Goal: Task Accomplishment & Management: Manage account settings

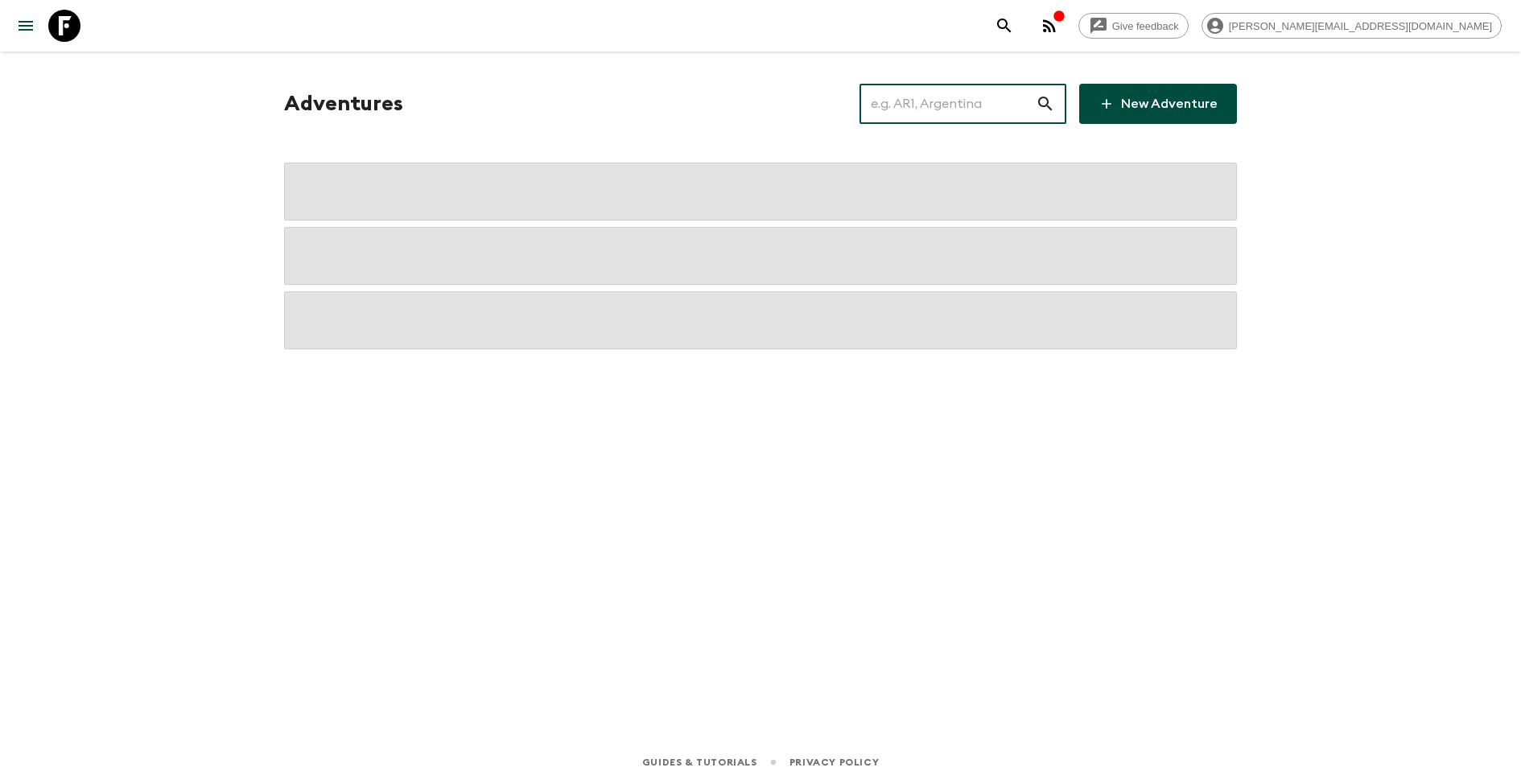
click at [1006, 99] on input "text" at bounding box center [947, 104] width 177 height 45
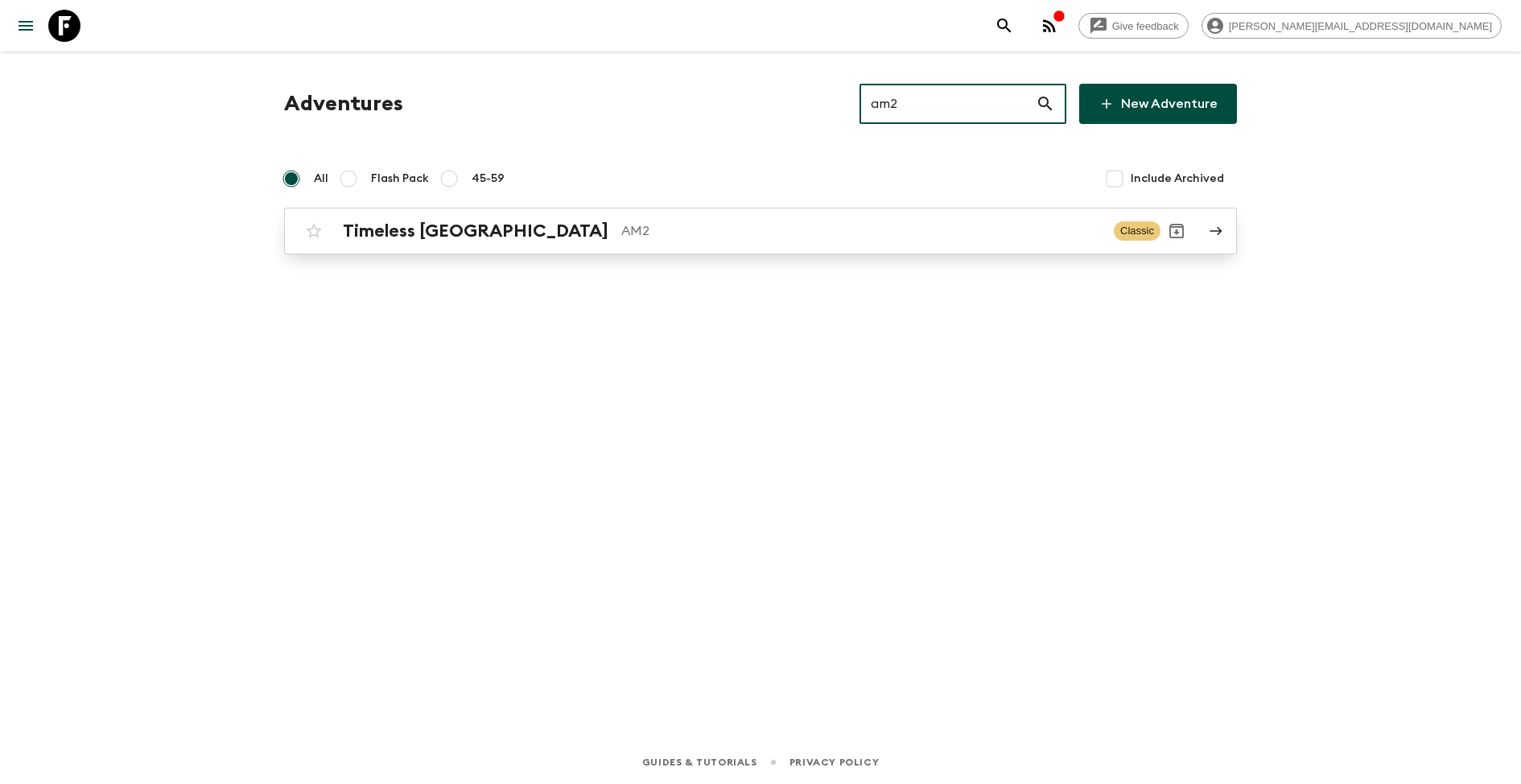
type input "am2"
click at [582, 247] on link "Timeless Armenia AM2 Classic" at bounding box center [760, 231] width 953 height 47
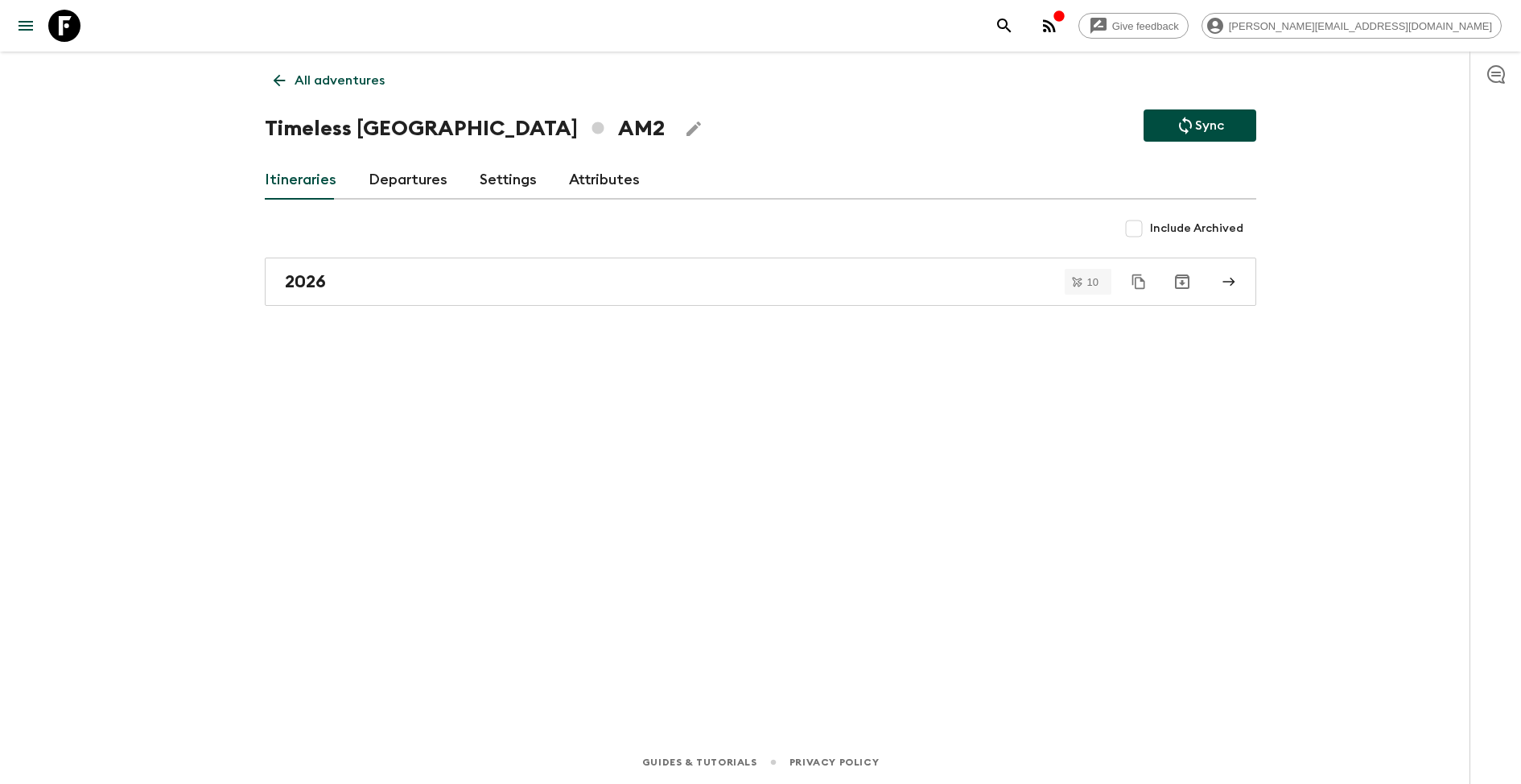
click at [569, 188] on link "Attributes" at bounding box center [604, 180] width 71 height 39
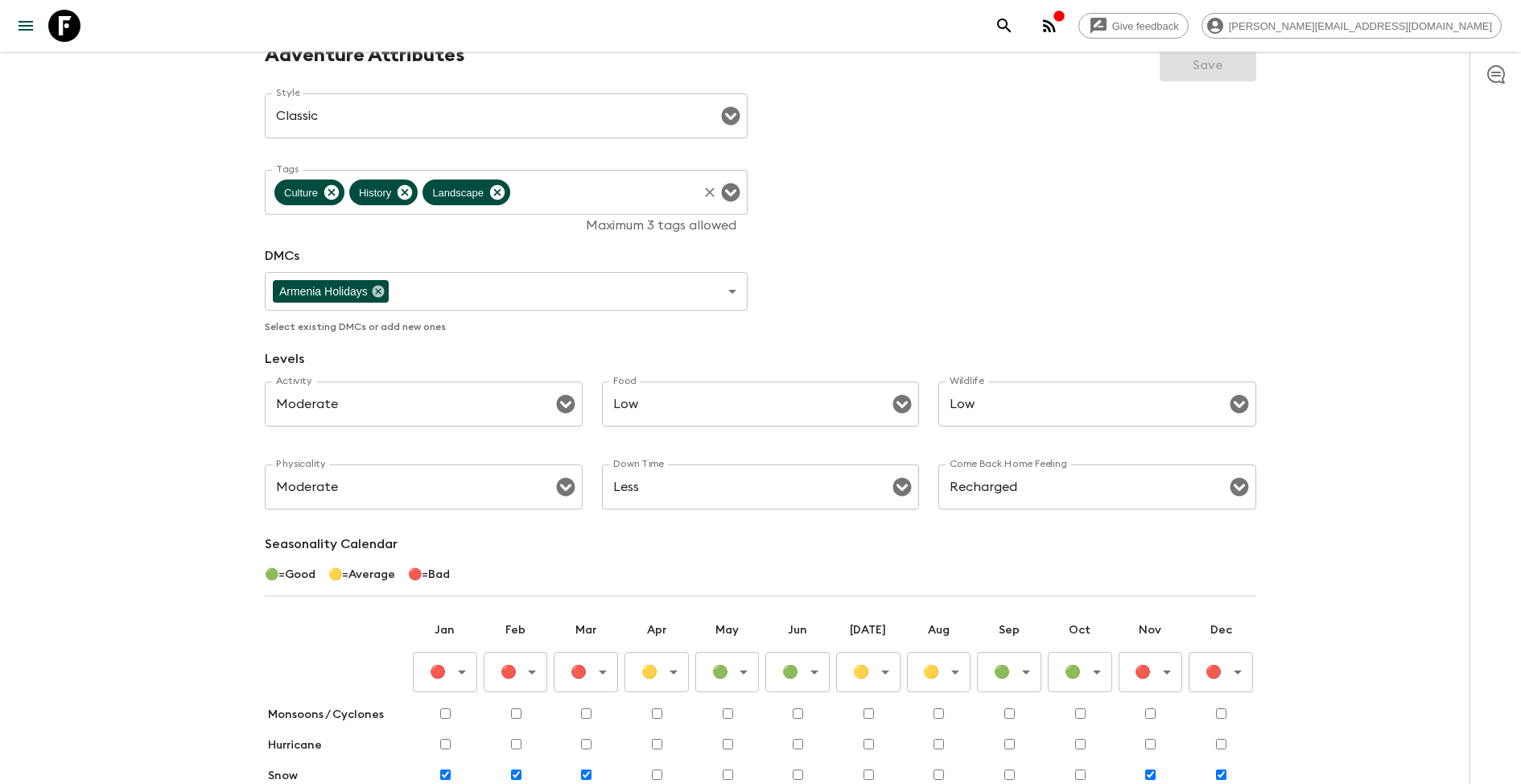
scroll to position [179, 0]
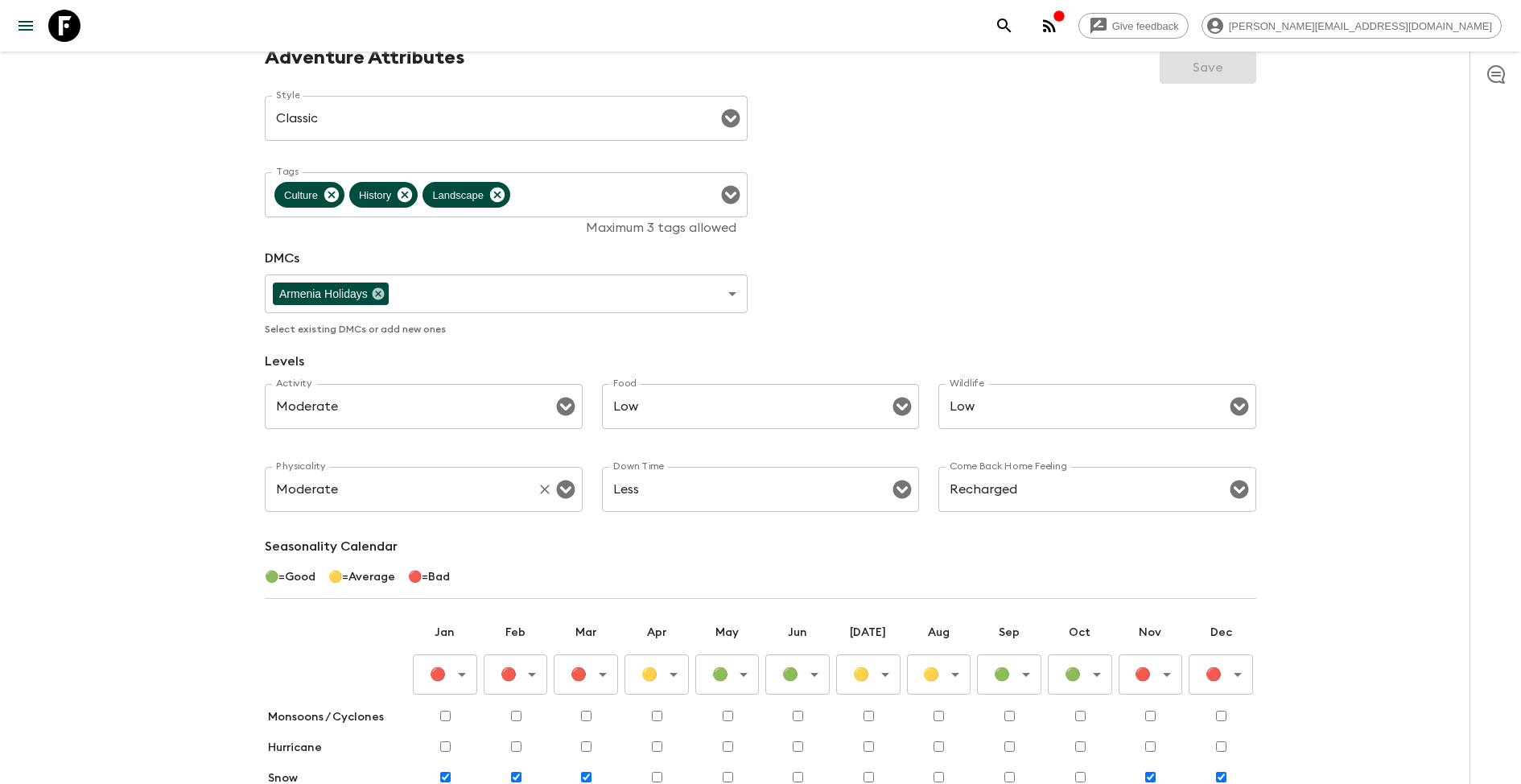
click at [525, 514] on div "Physicality Moderate Physicality ​" at bounding box center [423, 498] width 318 height 64
click at [569, 483] on icon "Open" at bounding box center [566, 489] width 19 height 19
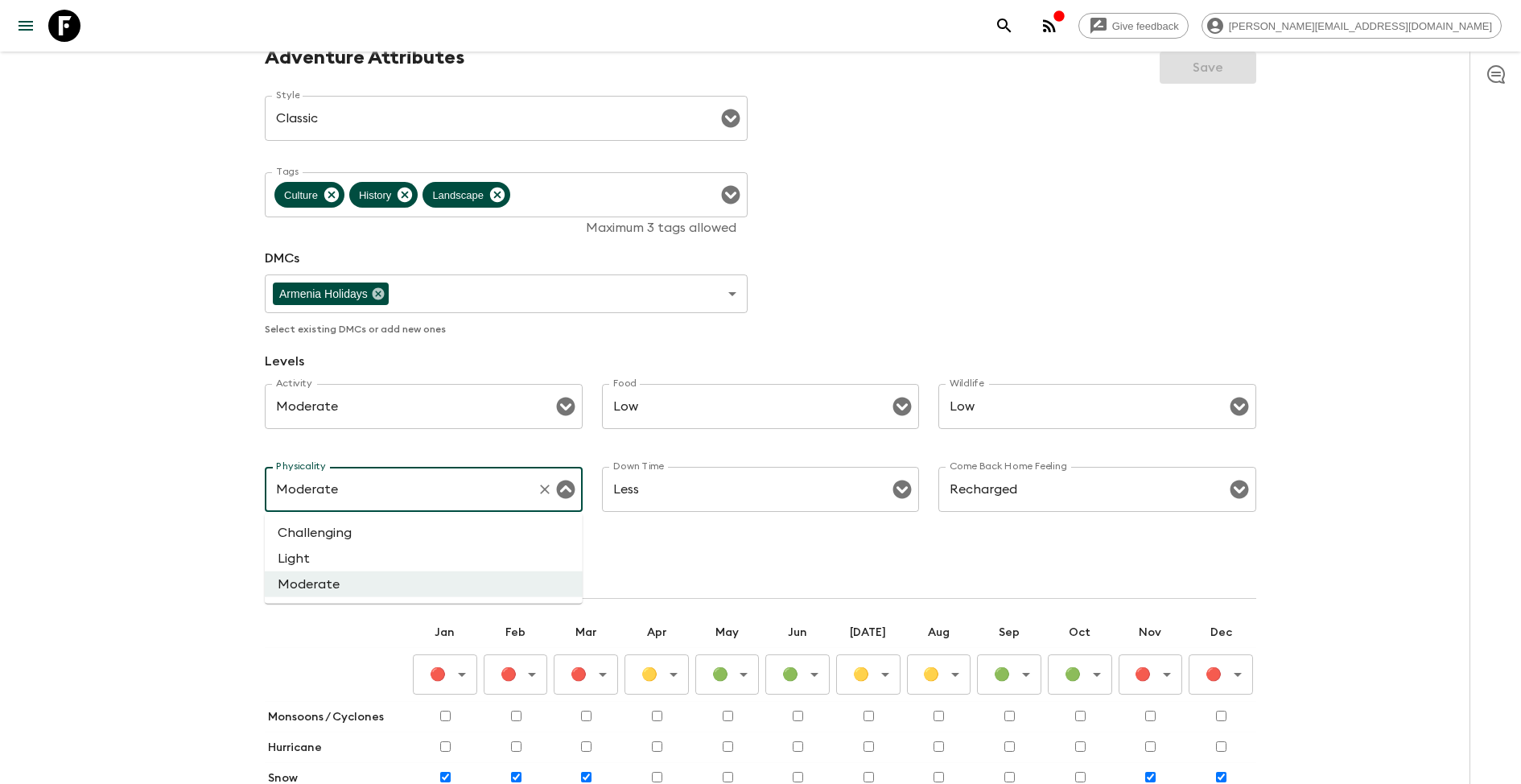
click at [431, 551] on li "Light" at bounding box center [423, 558] width 318 height 26
type input "Light"
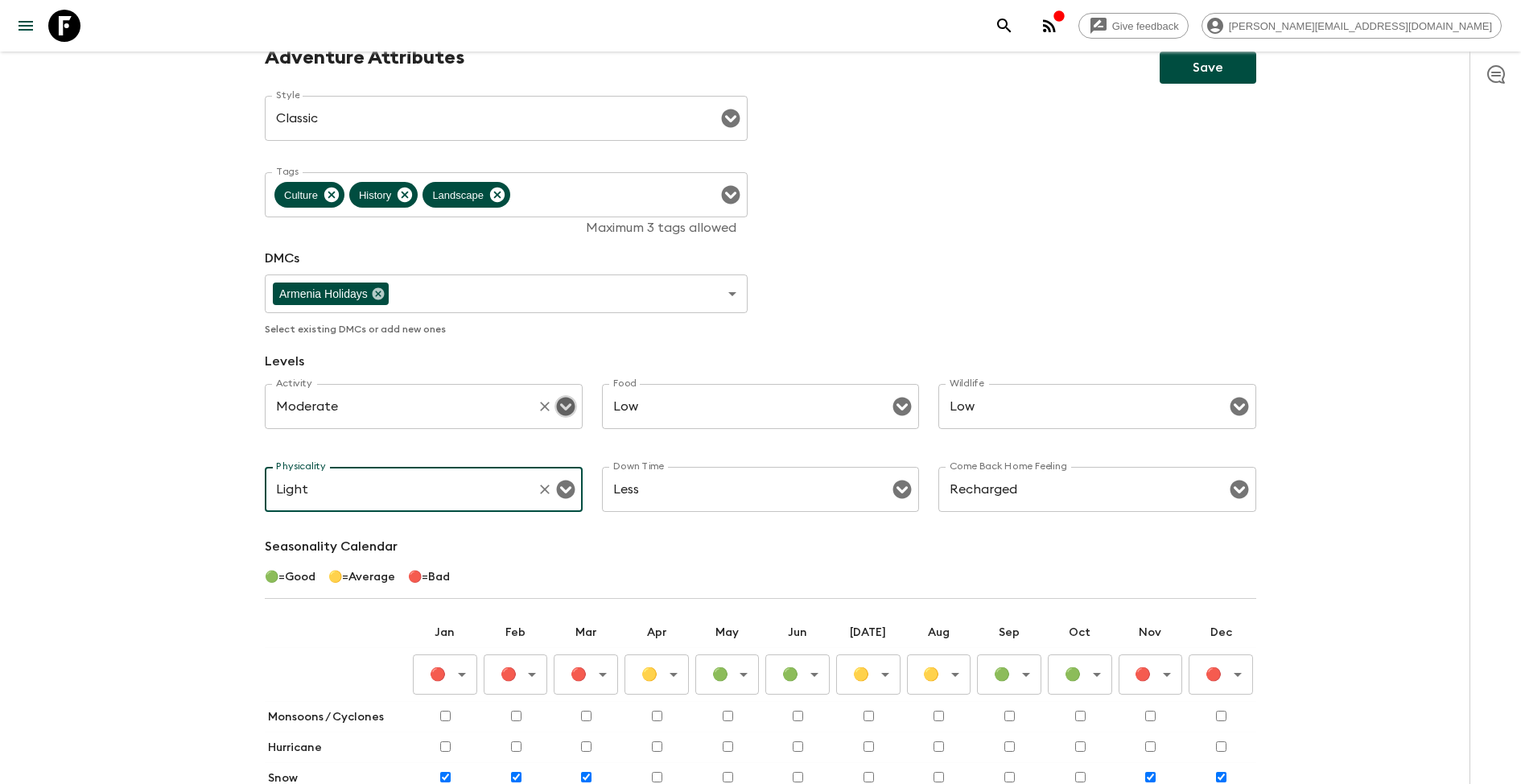
click at [570, 414] on icon "Open" at bounding box center [566, 407] width 19 height 19
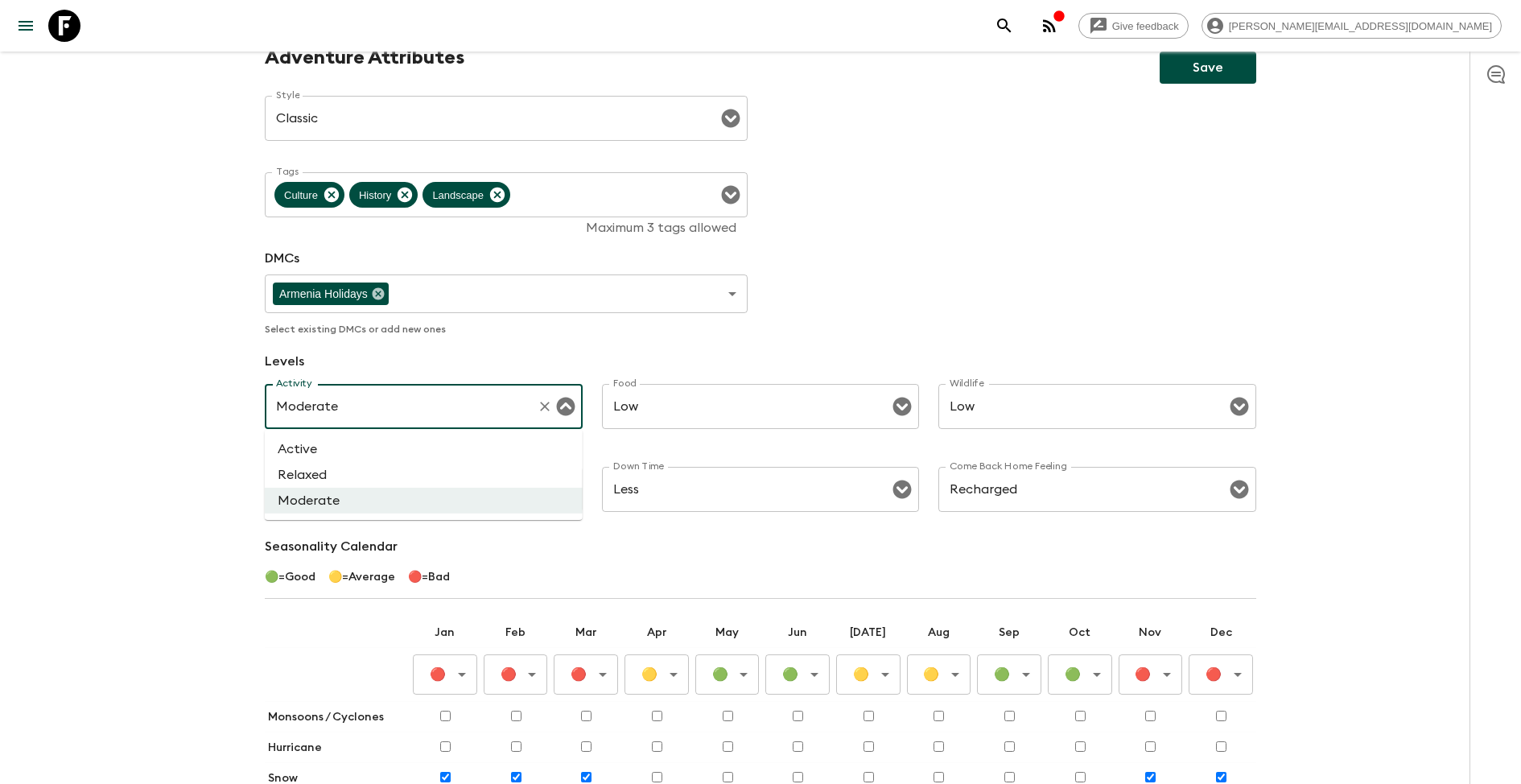
click at [437, 468] on li "Relaxed" at bounding box center [423, 474] width 318 height 26
type input "Relaxed"
click at [1218, 81] on button "Save" at bounding box center [1208, 67] width 97 height 32
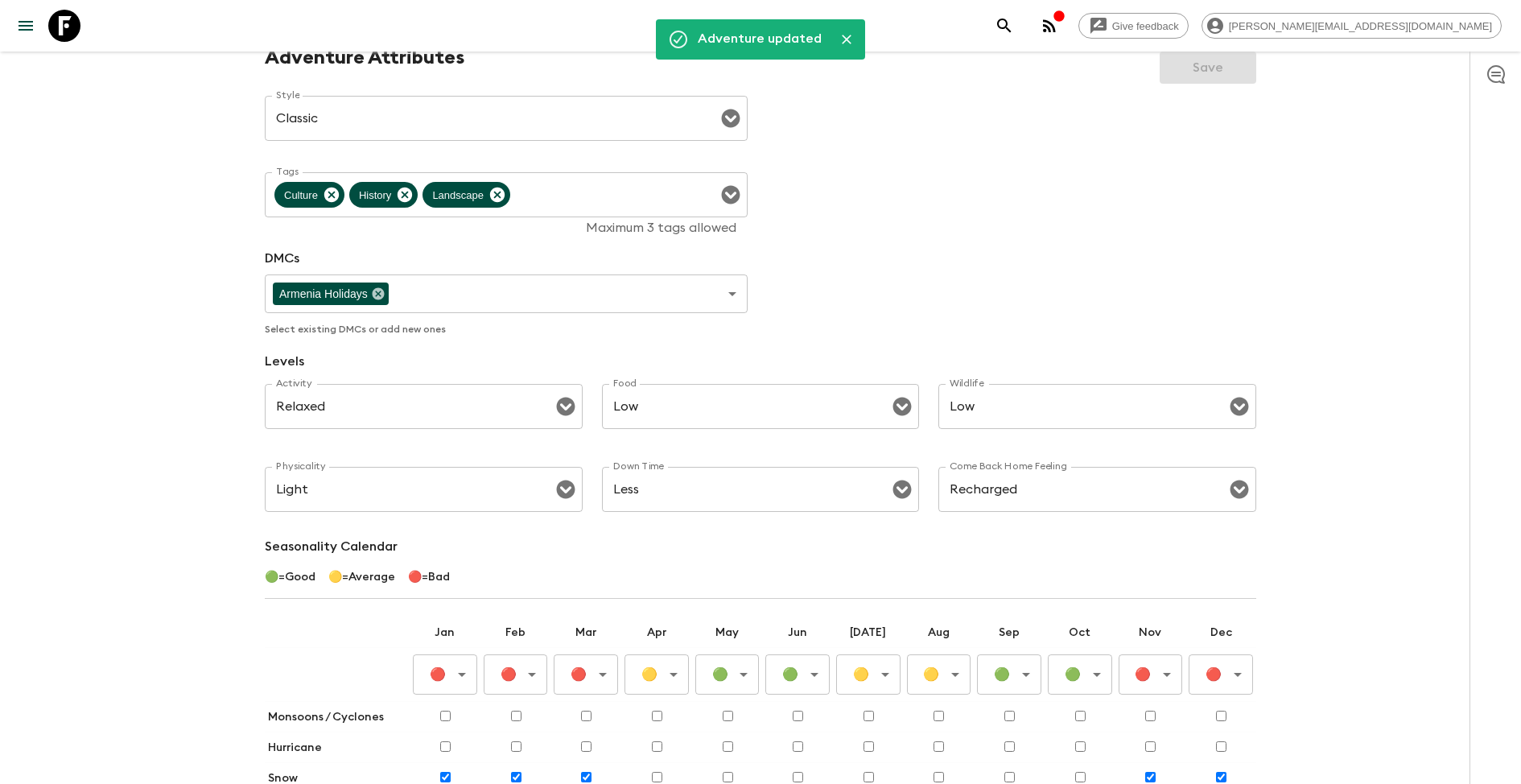
scroll to position [0, 0]
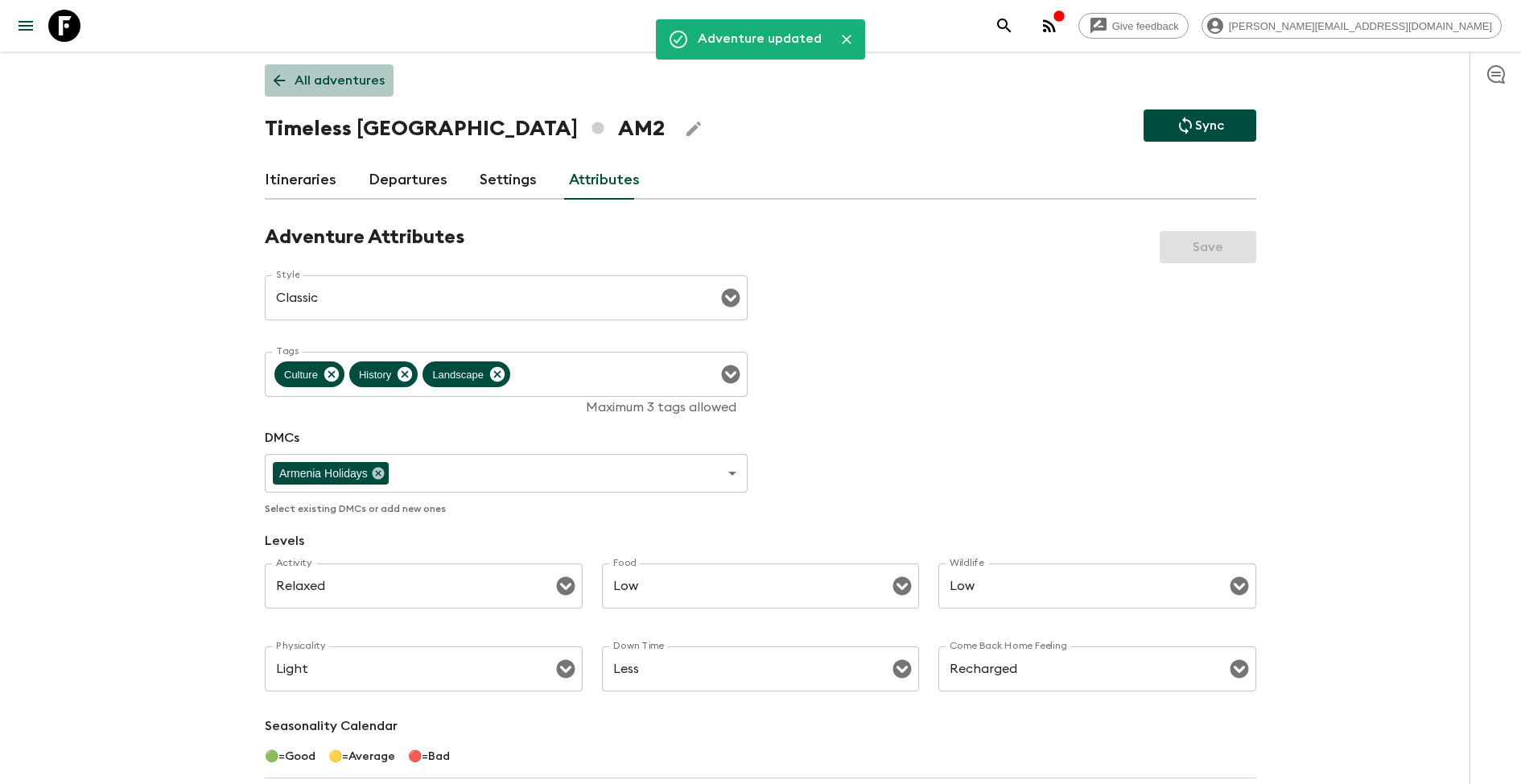
click at [333, 82] on p "All adventures" at bounding box center [340, 81] width 91 height 20
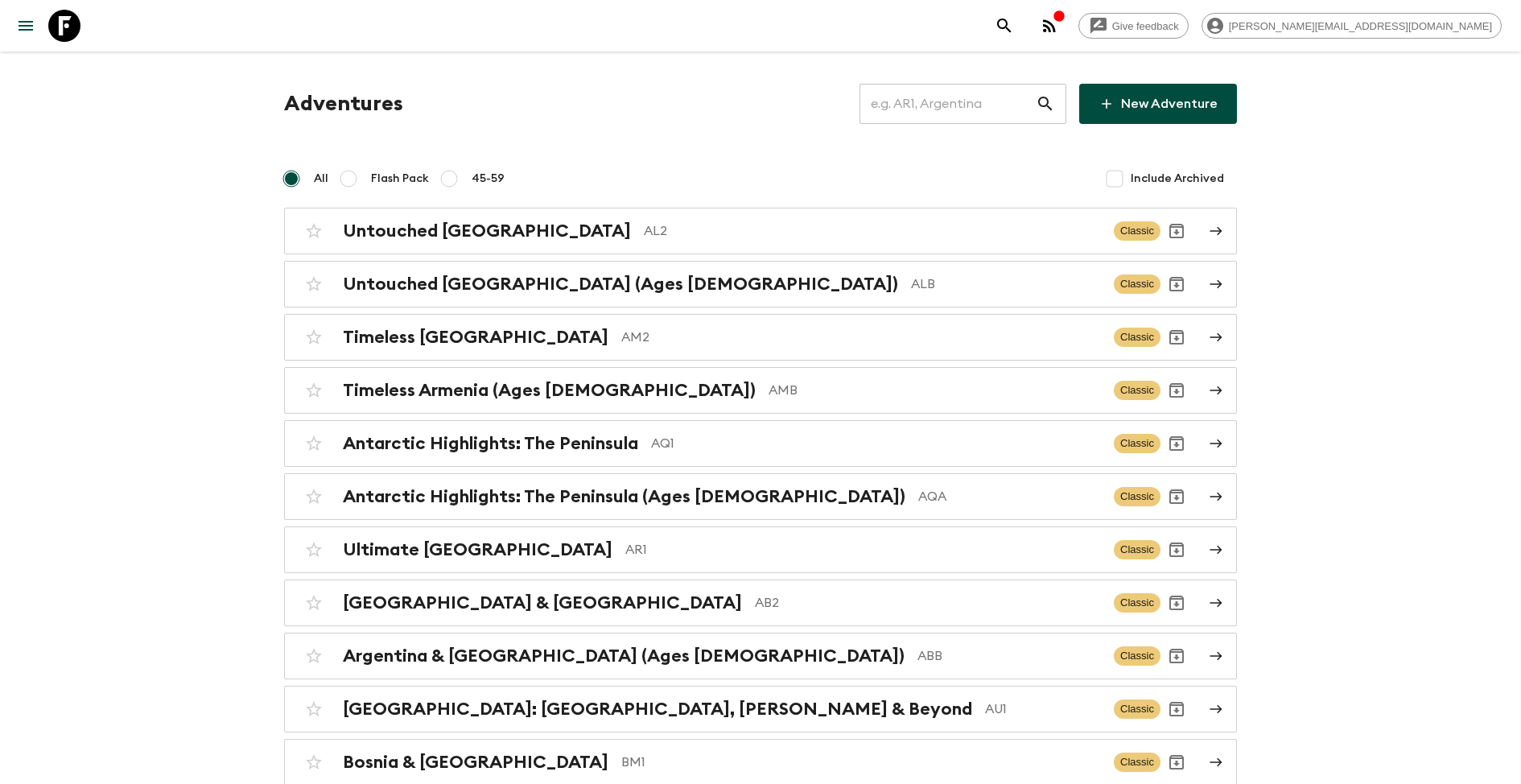
click at [996, 116] on input "text" at bounding box center [947, 104] width 177 height 45
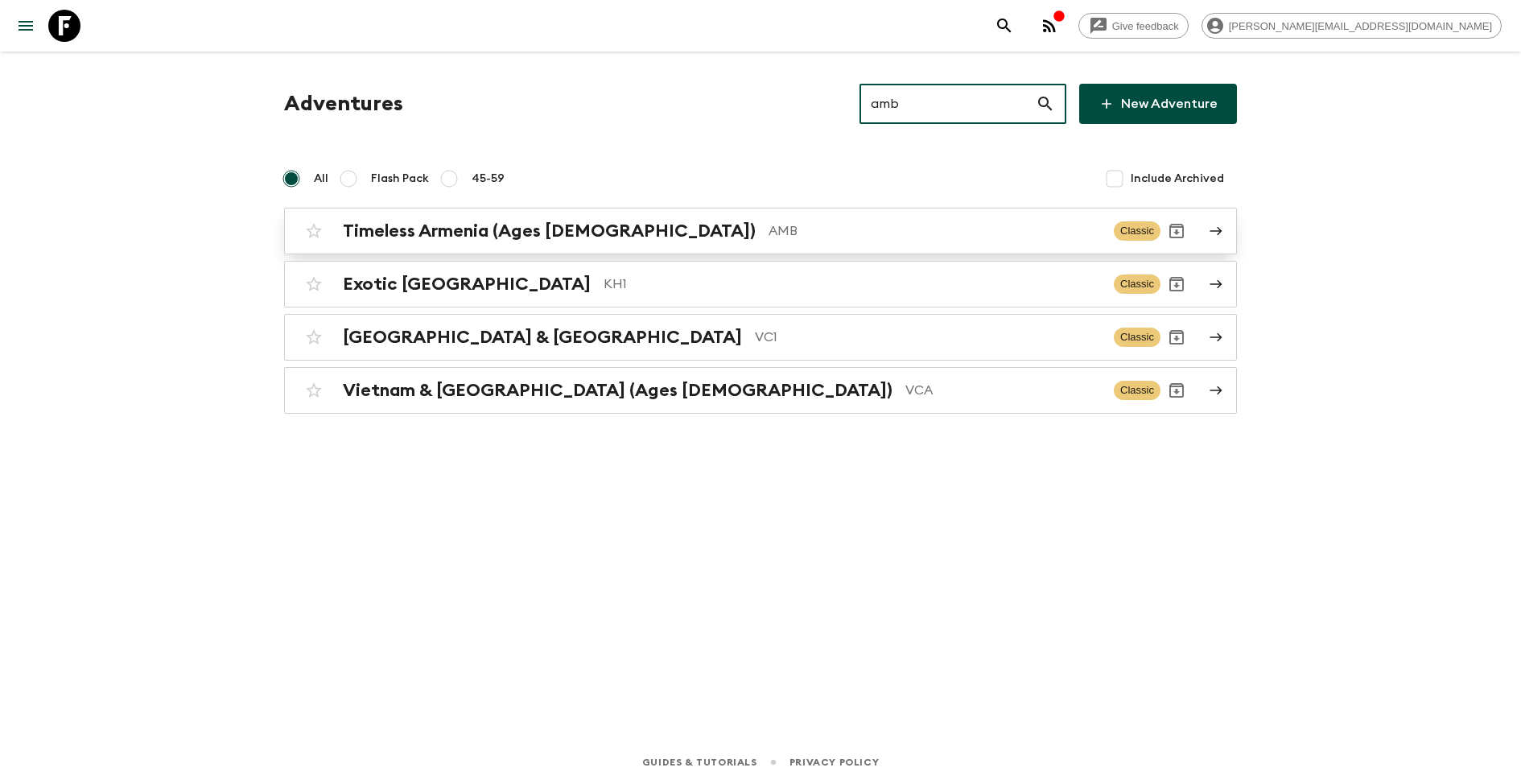
type input "amb"
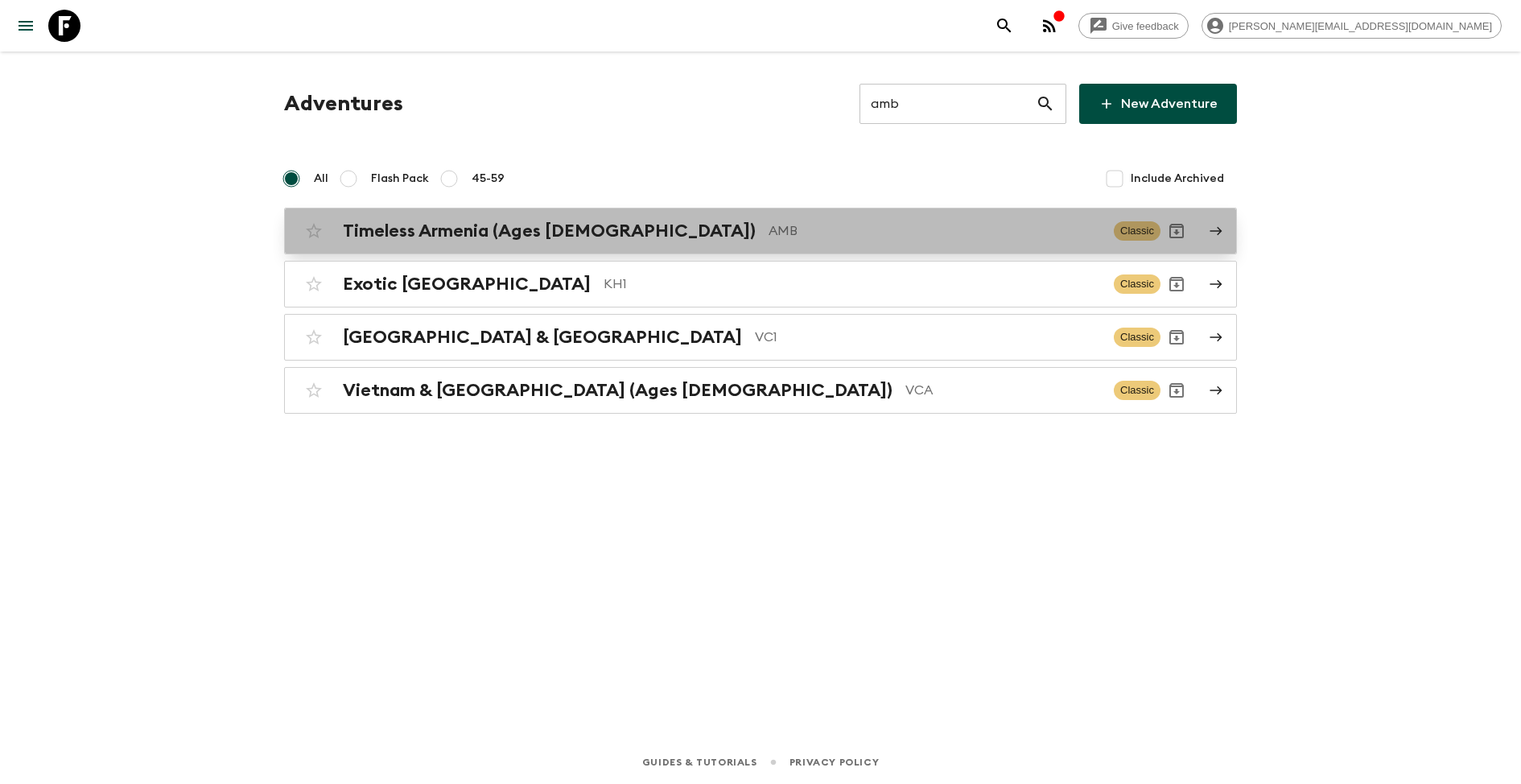
click at [769, 227] on p "AMB" at bounding box center [935, 231] width 333 height 20
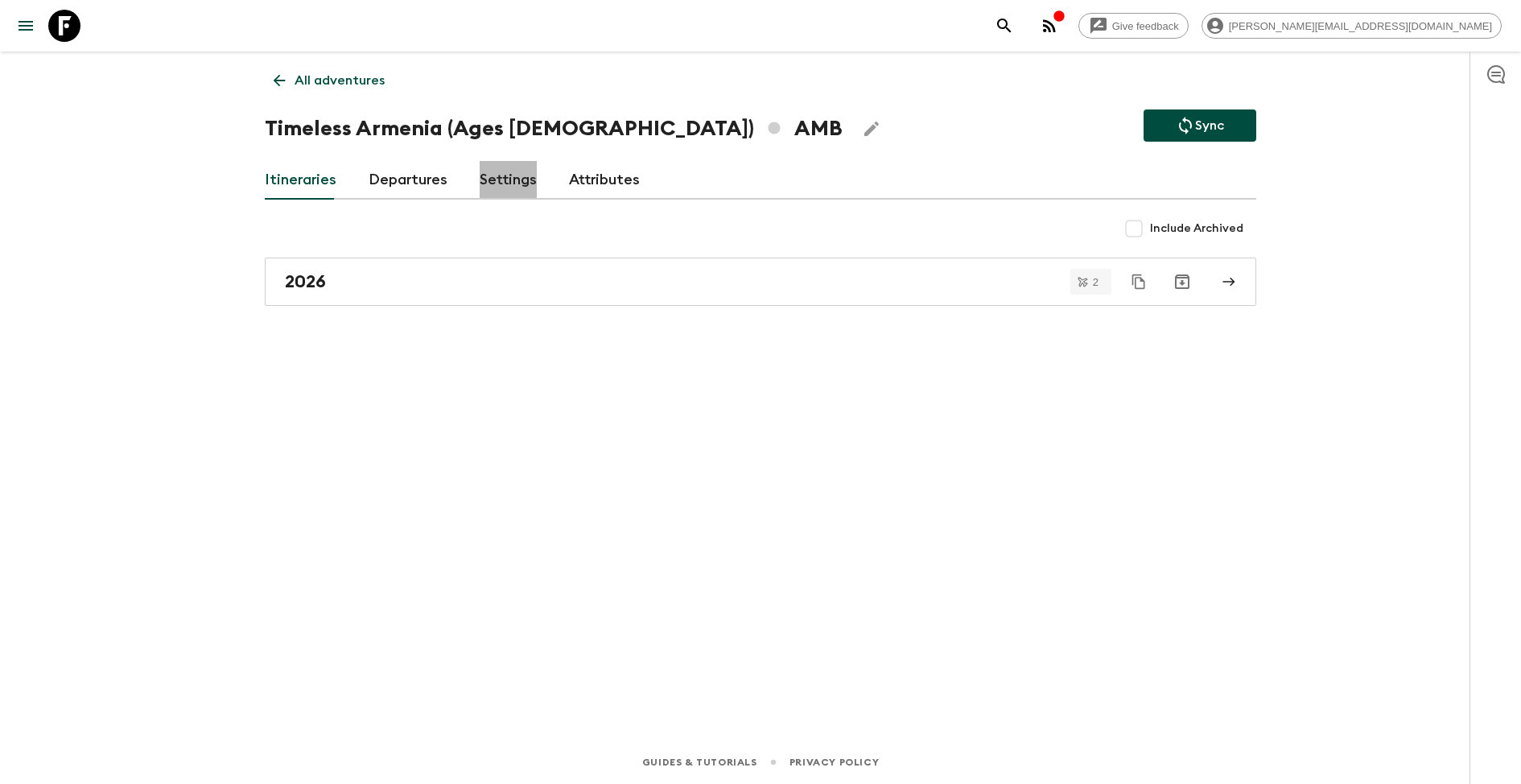
click at [496, 179] on link "Settings" at bounding box center [508, 180] width 57 height 39
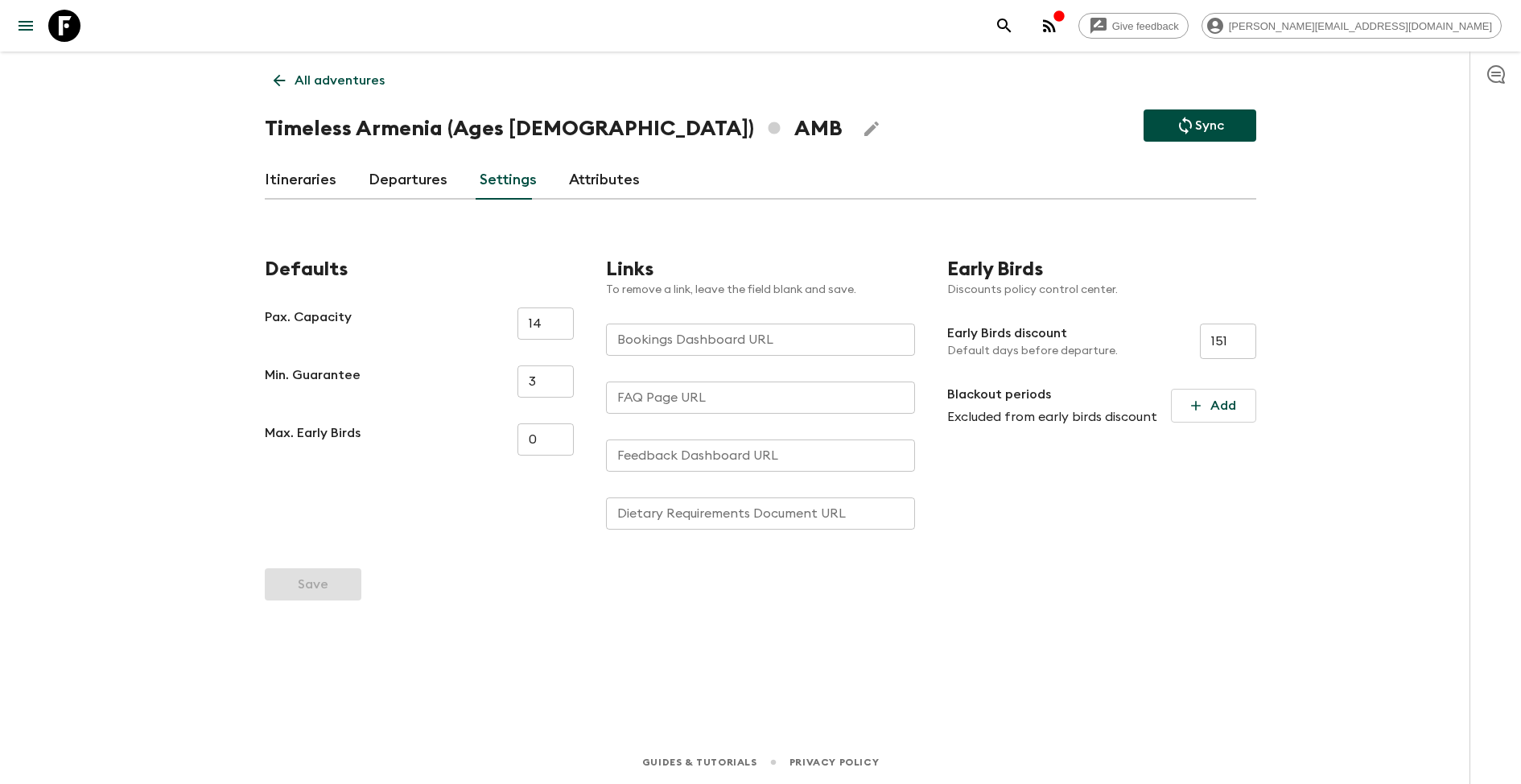
click at [599, 175] on link "Attributes" at bounding box center [604, 180] width 71 height 39
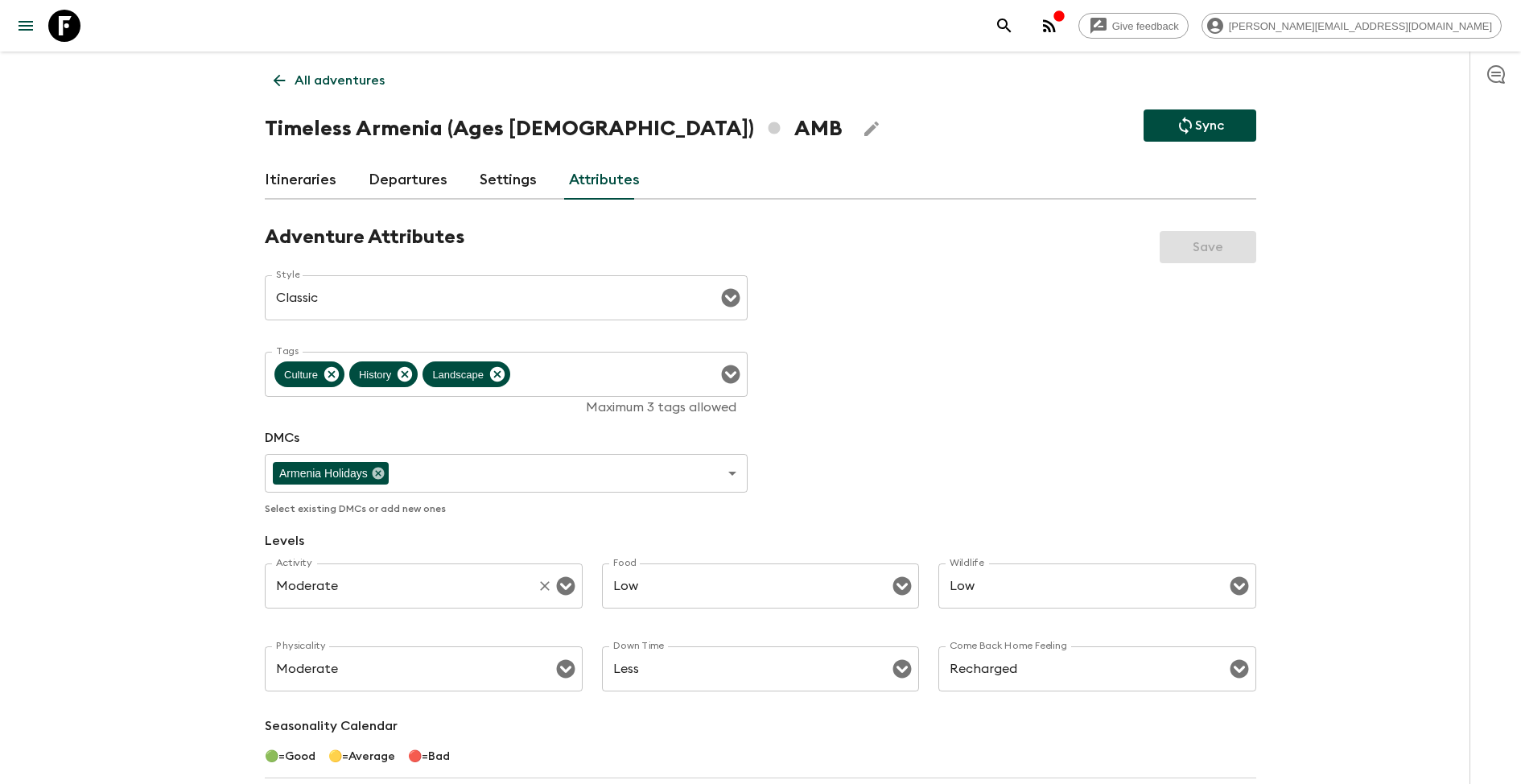
click at [407, 613] on p "​" at bounding box center [424, 619] width 296 height 16
click at [420, 587] on input "Moderate" at bounding box center [402, 586] width 258 height 30
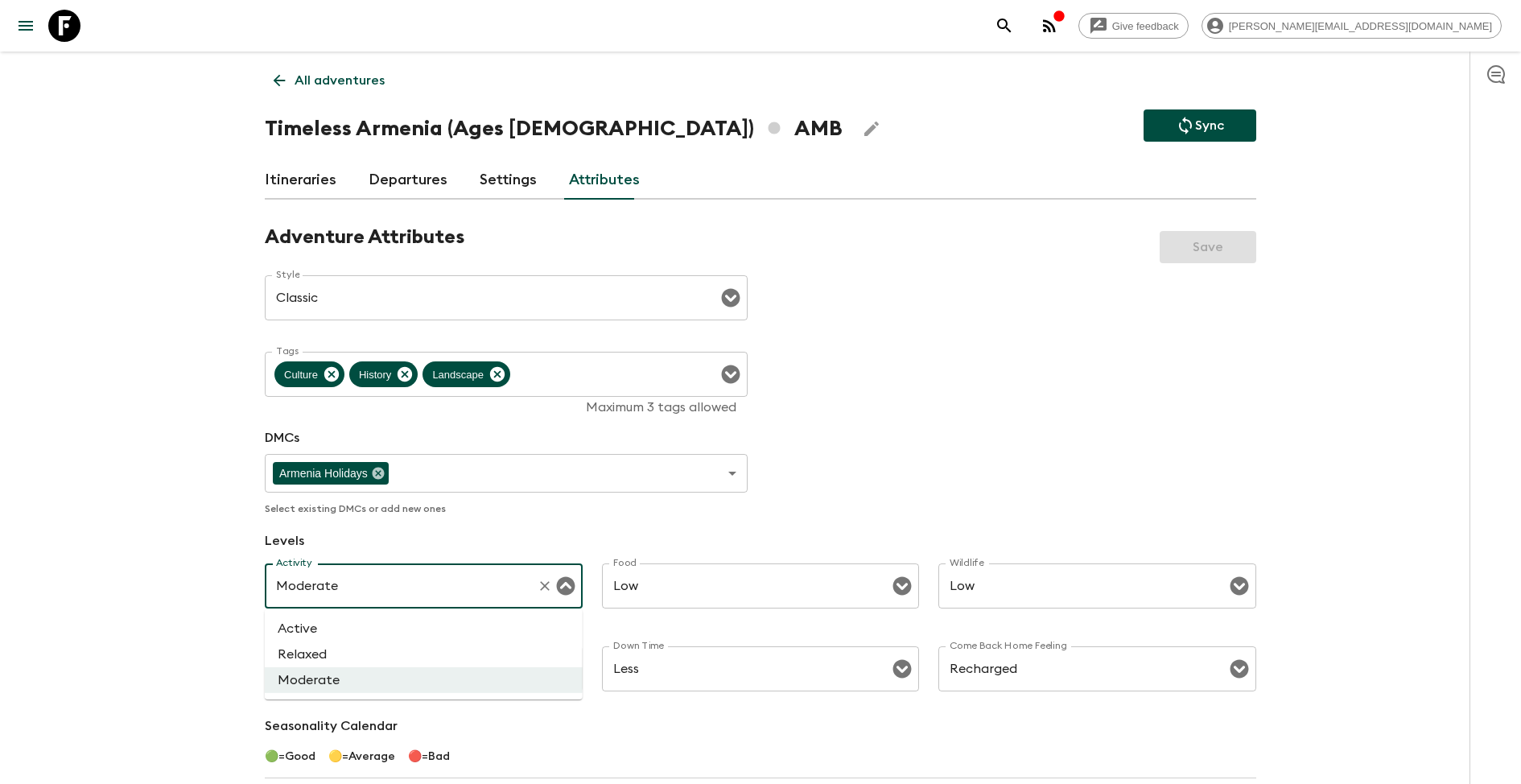
click at [359, 648] on li "Relaxed" at bounding box center [423, 654] width 318 height 26
type input "Relaxed"
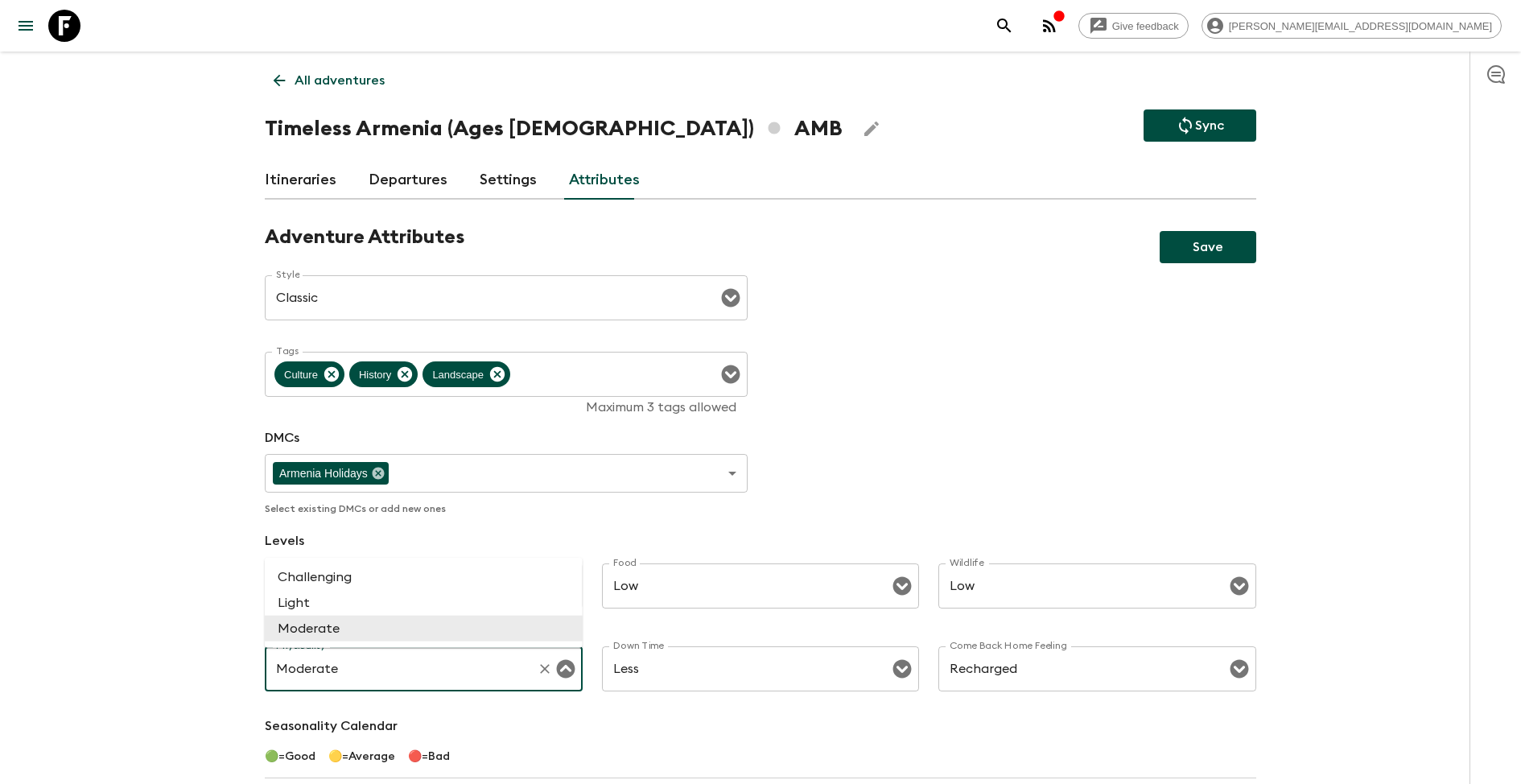
click at [419, 660] on input "Moderate" at bounding box center [402, 668] width 258 height 30
click at [406, 604] on li "Light" at bounding box center [423, 602] width 318 height 26
type input "Light"
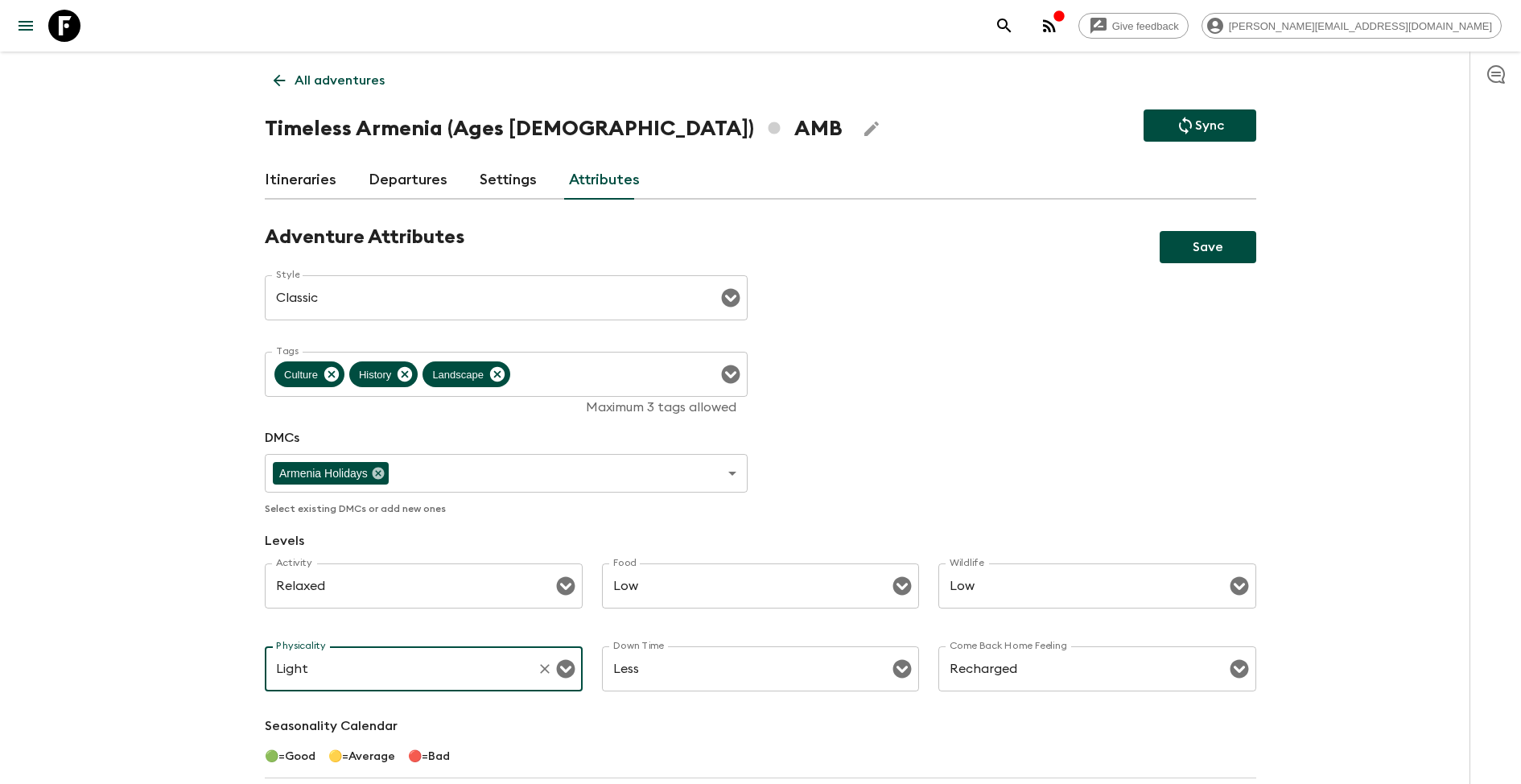
click at [1217, 246] on button "Save" at bounding box center [1208, 247] width 97 height 32
